Goal: Task Accomplishment & Management: Use online tool/utility

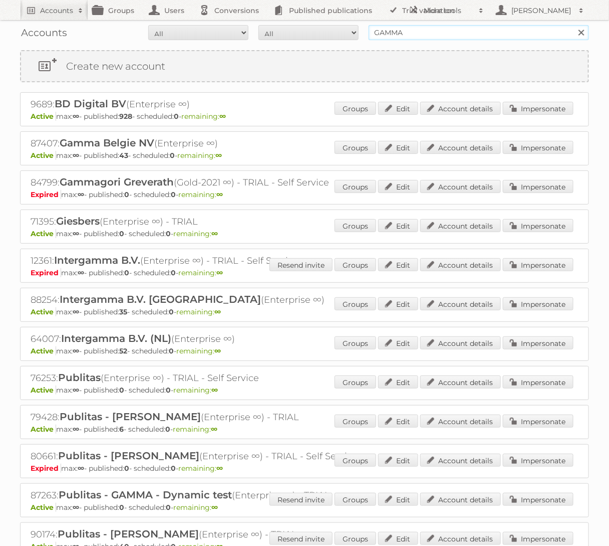
click at [529, 38] on input "GAMMA" at bounding box center [479, 32] width 220 height 15
type input "Ford NL"
click at [574, 25] on input "Search" at bounding box center [581, 32] width 15 height 15
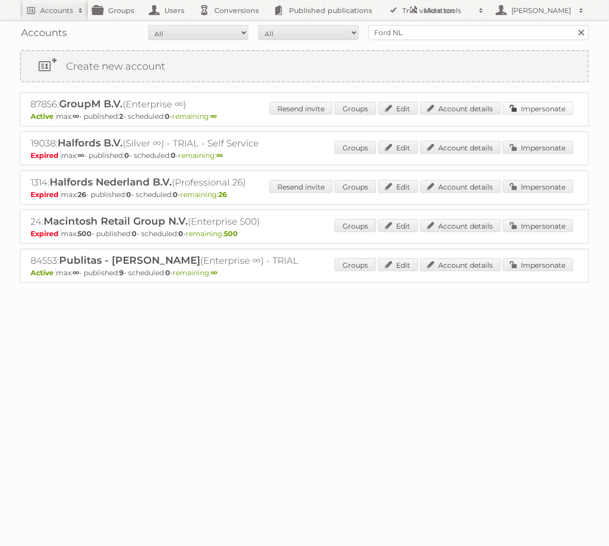
click at [554, 110] on link "Impersonate" at bounding box center [538, 108] width 71 height 13
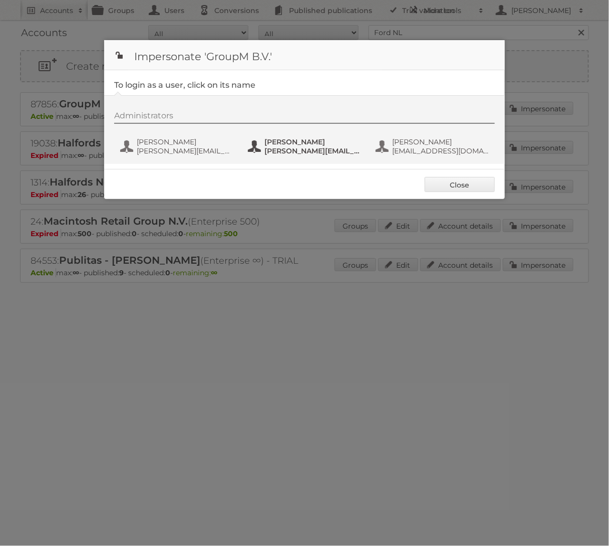
click at [285, 151] on span "nick+ford@publitas.com" at bounding box center [313, 150] width 97 height 9
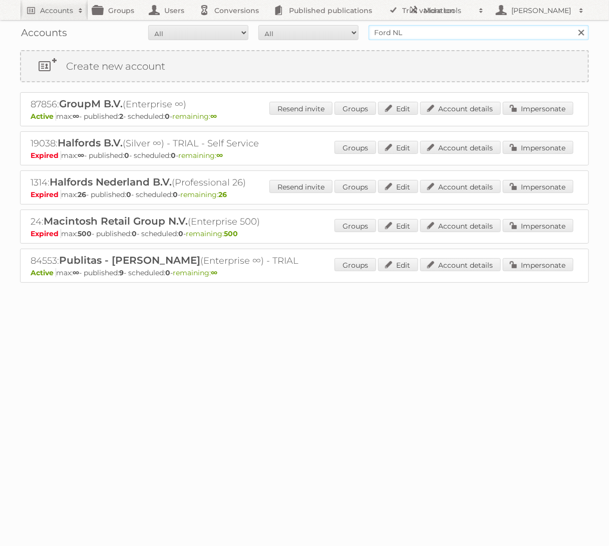
click at [437, 33] on input "Ford NL" at bounding box center [479, 32] width 220 height 15
type input "GAMMA"
click at [574, 25] on input "Search" at bounding box center [581, 32] width 15 height 15
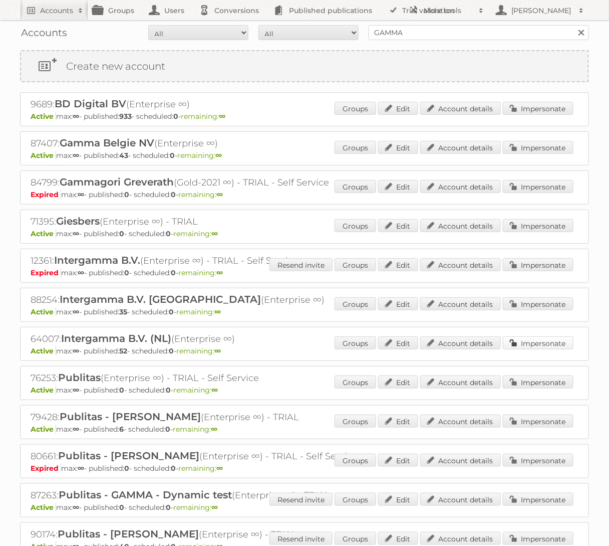
click at [548, 337] on link "Impersonate" at bounding box center [538, 342] width 71 height 13
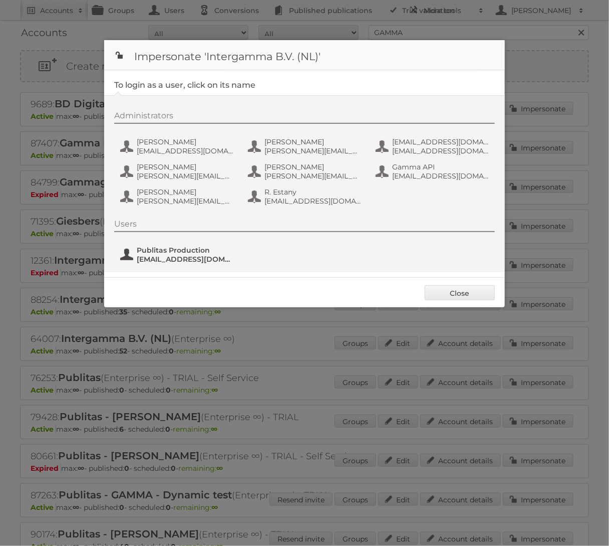
click at [184, 248] on span "Publitas Production" at bounding box center [185, 249] width 97 height 9
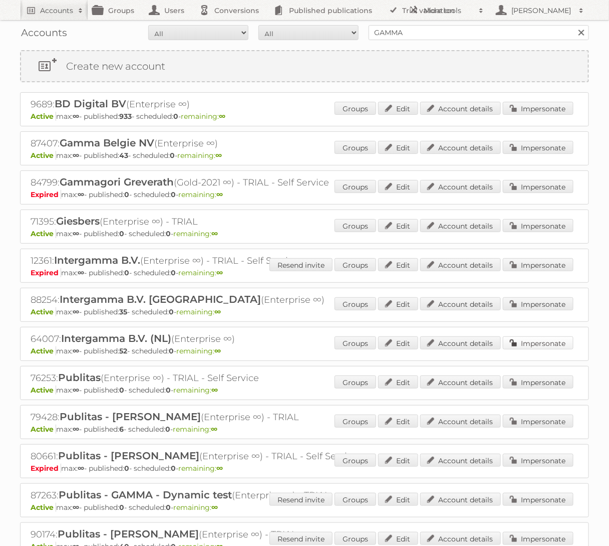
click at [540, 342] on link "Impersonate" at bounding box center [538, 342] width 71 height 13
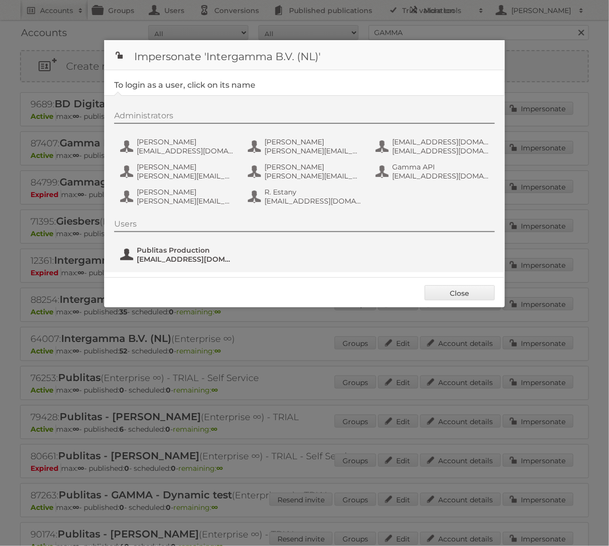
click at [214, 252] on span "Publitas Production" at bounding box center [185, 249] width 97 height 9
